Goal: Transaction & Acquisition: Purchase product/service

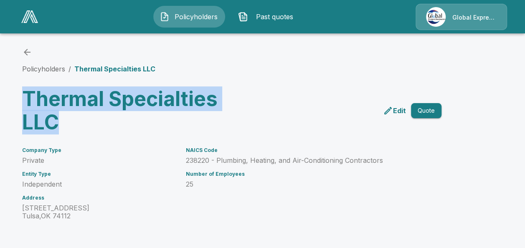
drag, startPoint x: 28, startPoint y: 97, endPoint x: 74, endPoint y: 118, distance: 50.1
click at [74, 118] on h3 "Thermal Specialties LLC" at bounding box center [125, 110] width 206 height 47
copy h3 "Thermal Specialties LLC"
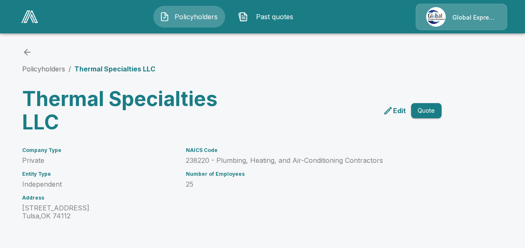
drag, startPoint x: 530, startPoint y: 243, endPoint x: 341, endPoint y: 176, distance: 200.4
click at [341, 176] on h6 "Number of Employees" at bounding box center [304, 174] width 236 height 6
drag, startPoint x: 529, startPoint y: 243, endPoint x: 357, endPoint y: 191, distance: 180.0
click at [431, 113] on button "Quote" at bounding box center [426, 110] width 31 height 15
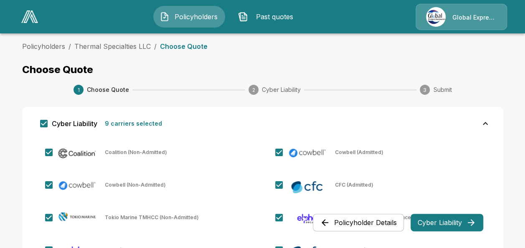
click at [438, 220] on button "Cyber Liability" at bounding box center [447, 223] width 73 height 18
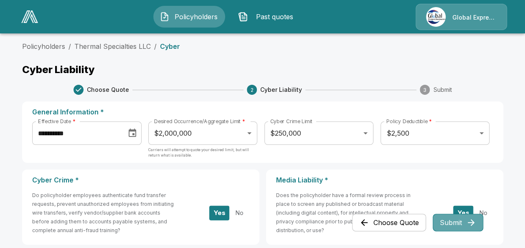
click at [462, 223] on button "Submit" at bounding box center [458, 223] width 51 height 18
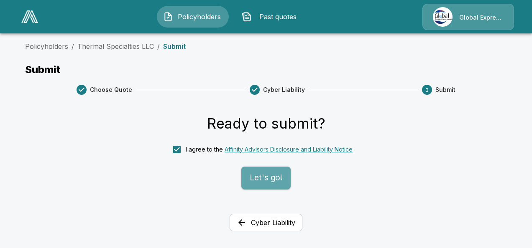
click at [253, 186] on button "Let's go!" at bounding box center [265, 178] width 49 height 23
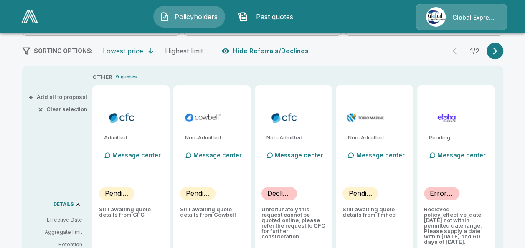
scroll to position [178, 0]
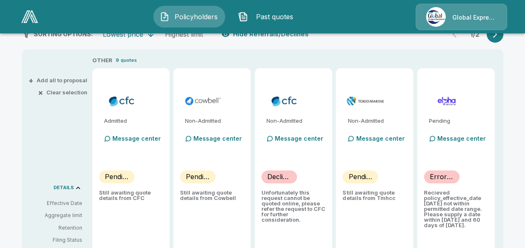
type input "*******"
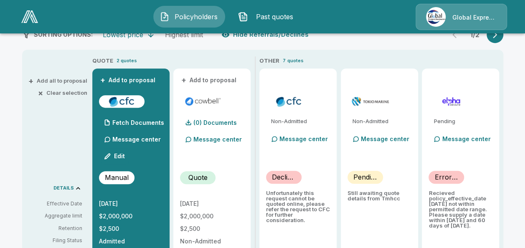
click at [296, 173] on p "Declined" at bounding box center [284, 177] width 24 height 10
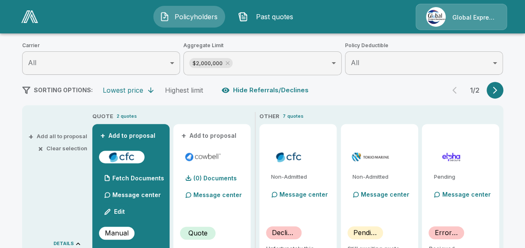
scroll to position [89, 0]
